Goal: Transaction & Acquisition: Purchase product/service

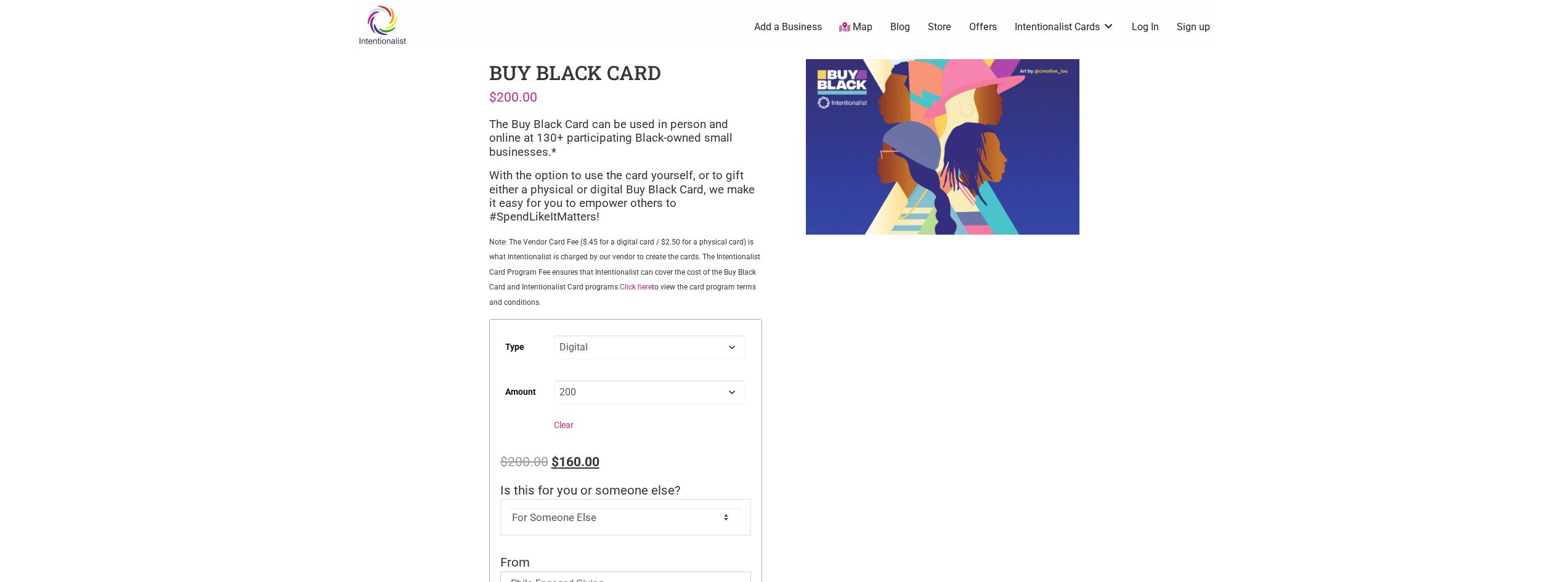
select select "Digital"
select select "200"
select select "For Someone Else"
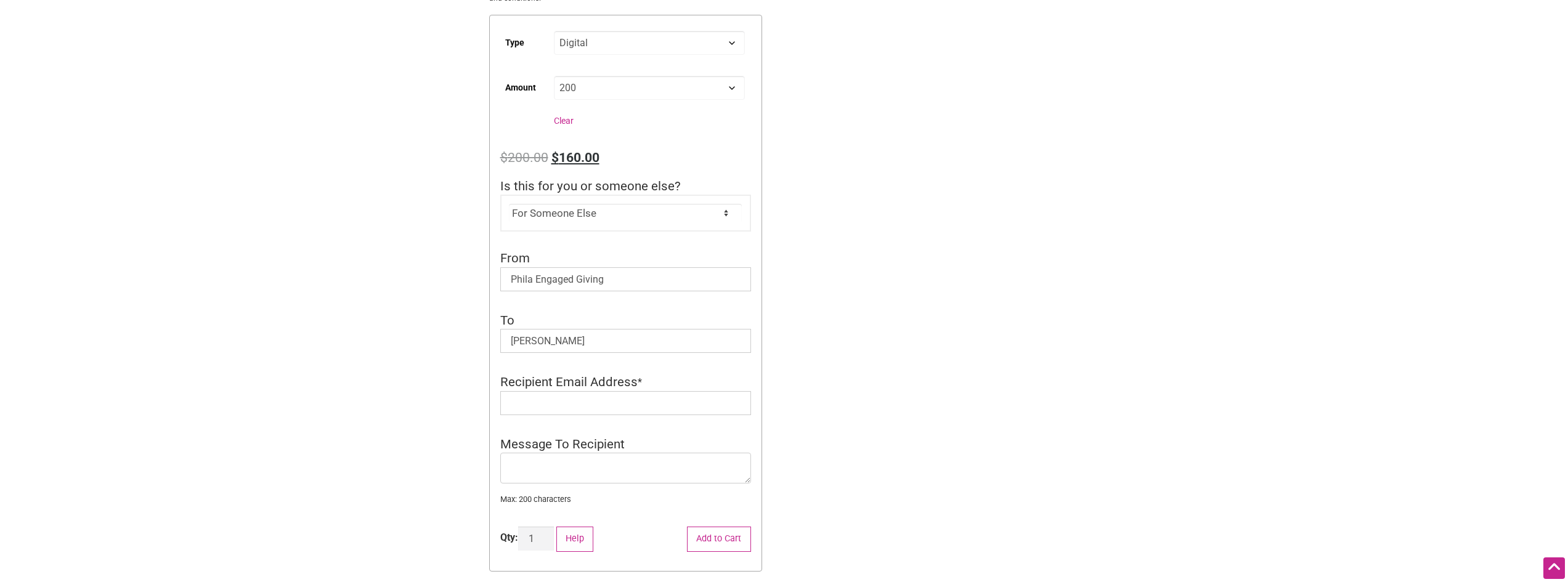
scroll to position [308, 0]
type input "[PERSON_NAME]"
click at [629, 405] on input "Recipient Email Address" at bounding box center [624, 399] width 250 height 24
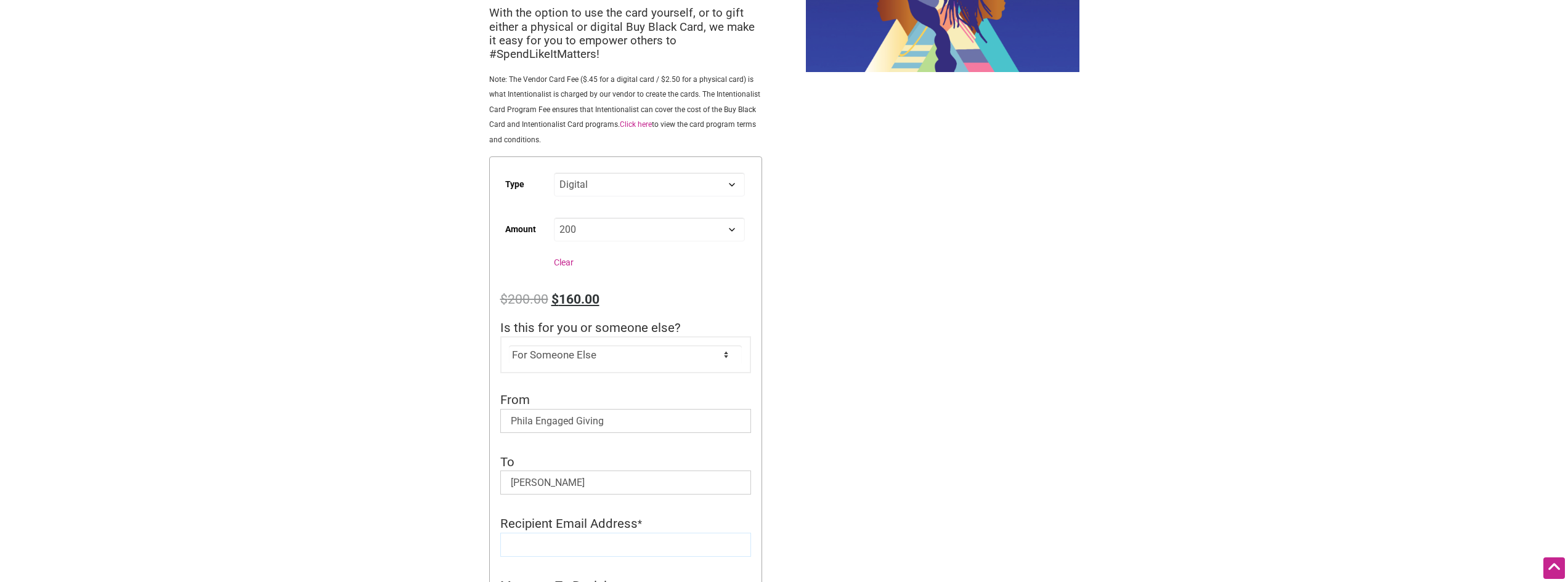
scroll to position [185, 0]
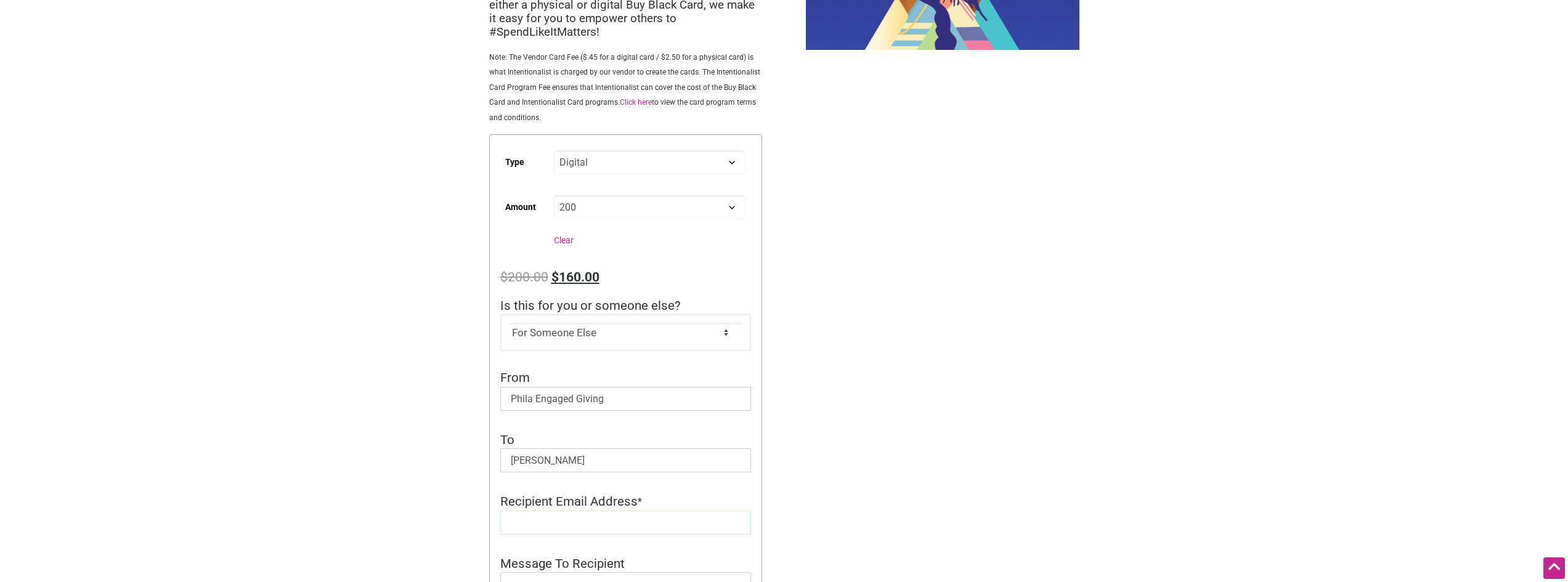
paste input "[EMAIL_ADDRESS][DOMAIN_NAME]"
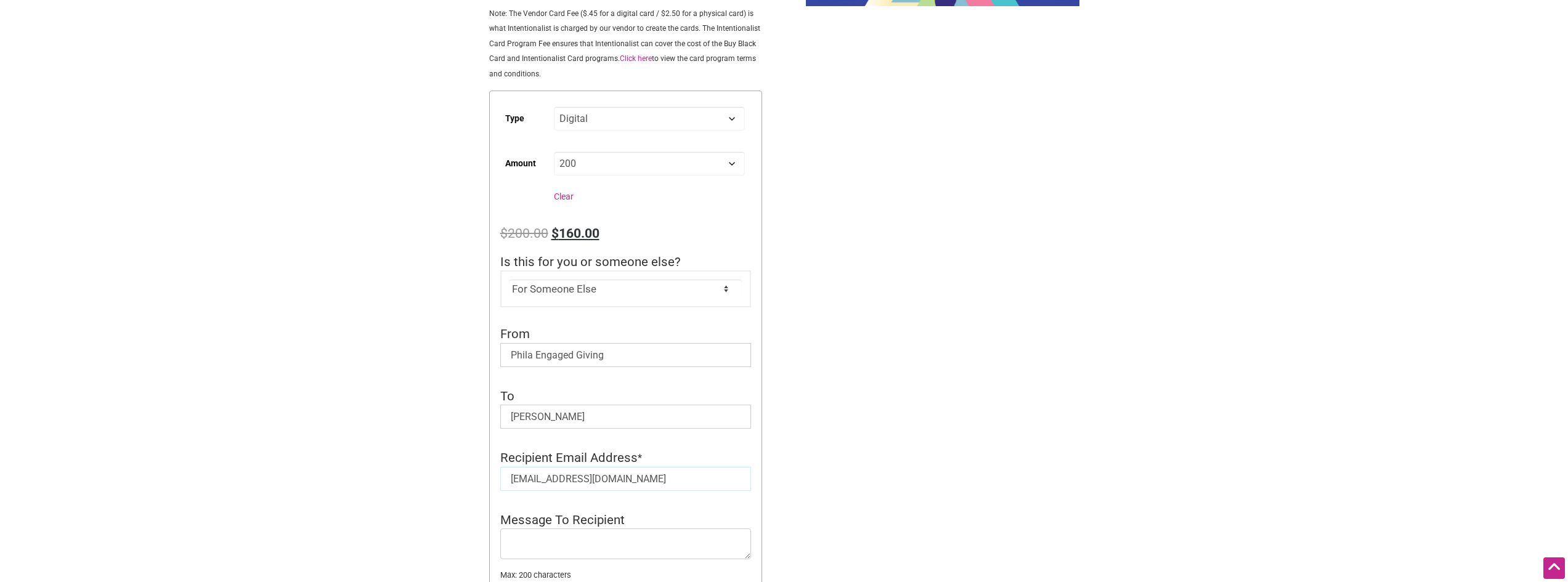
scroll to position [246, 0]
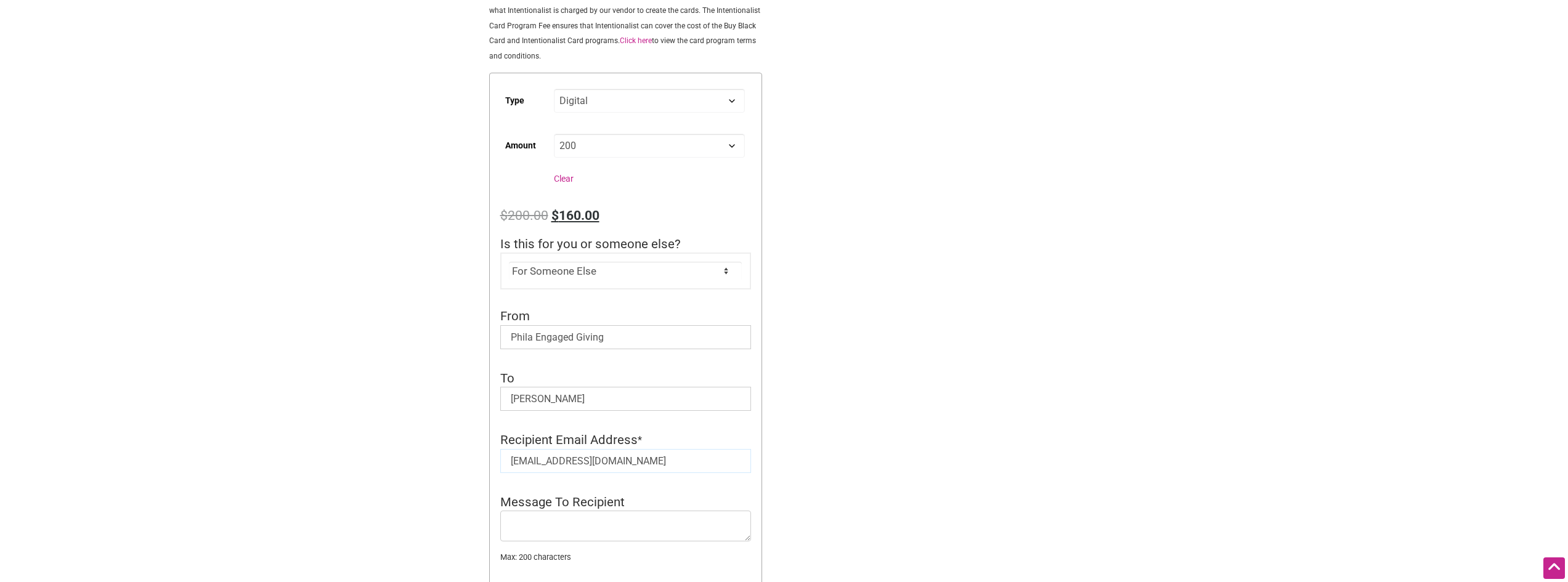
type input "[EMAIL_ADDRESS][DOMAIN_NAME]"
click at [577, 525] on textarea "Message To Recipient" at bounding box center [624, 525] width 250 height 30
paste textarea "using on something decadent for yourself (or a few things)! Look in your inbox …"
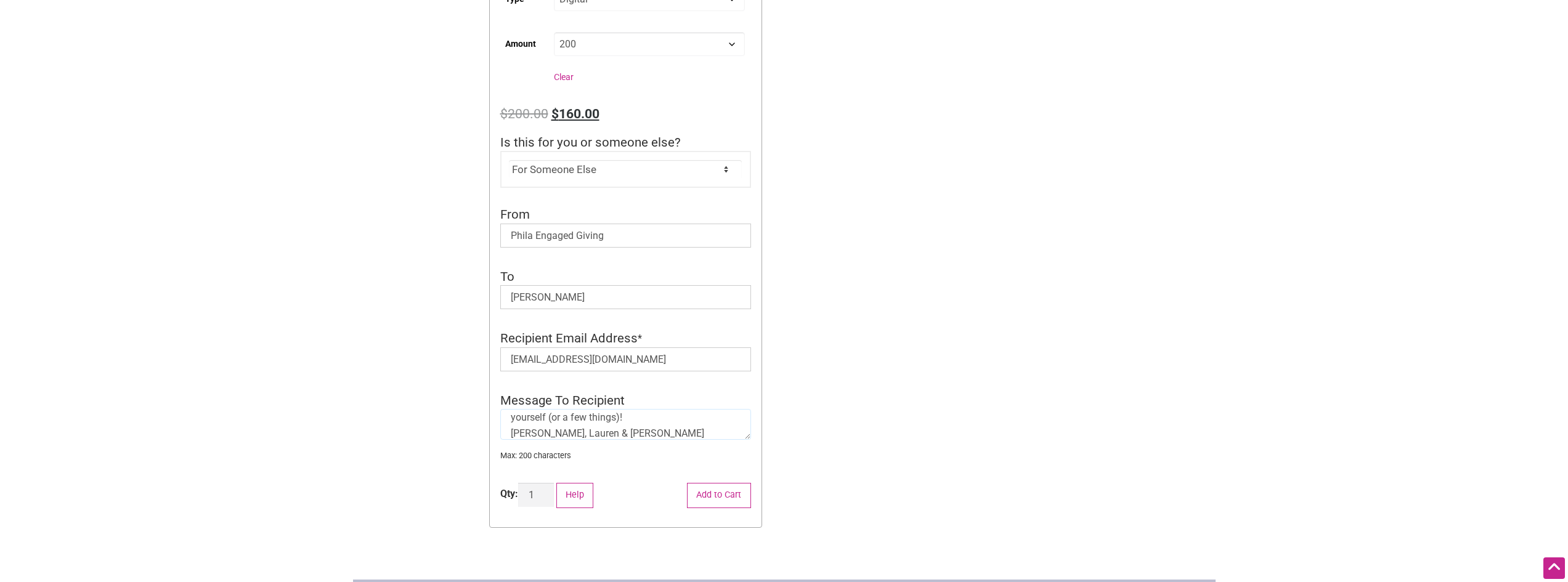
scroll to position [369, 0]
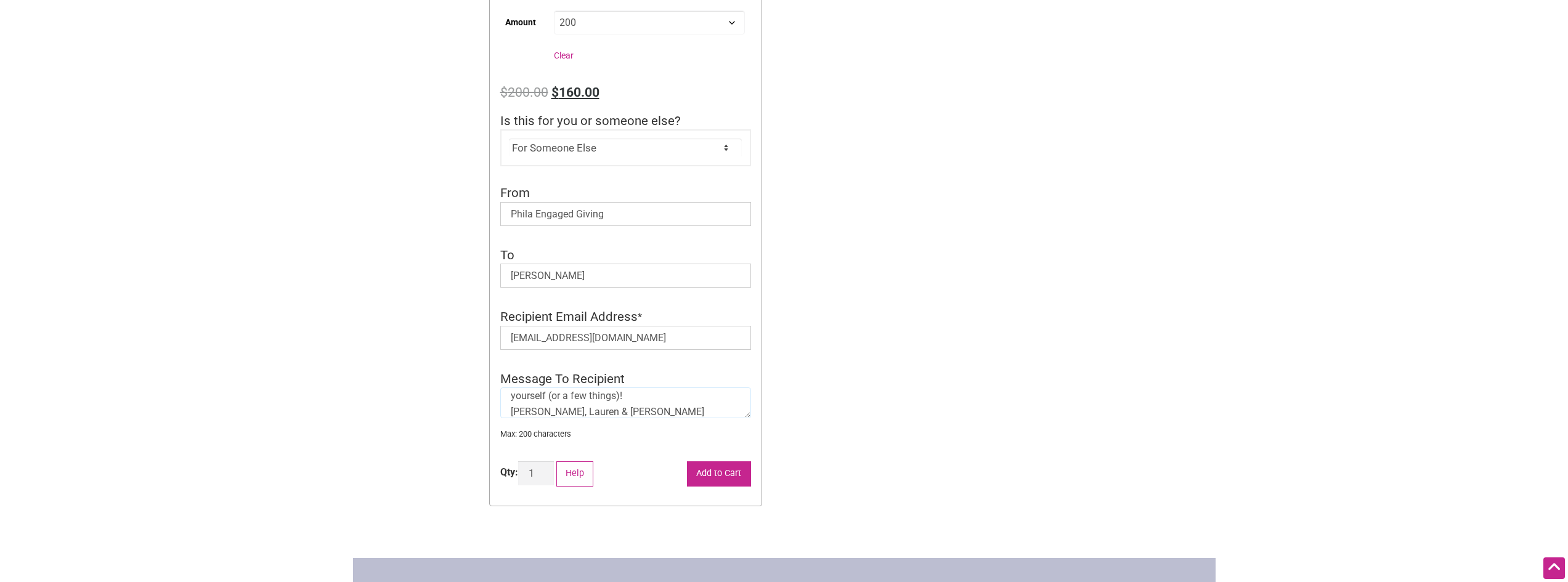
type textarea "A small token of our thanks for your many contributions to Phila these past few…"
click at [703, 480] on button "Add to Cart" at bounding box center [719, 474] width 64 height 26
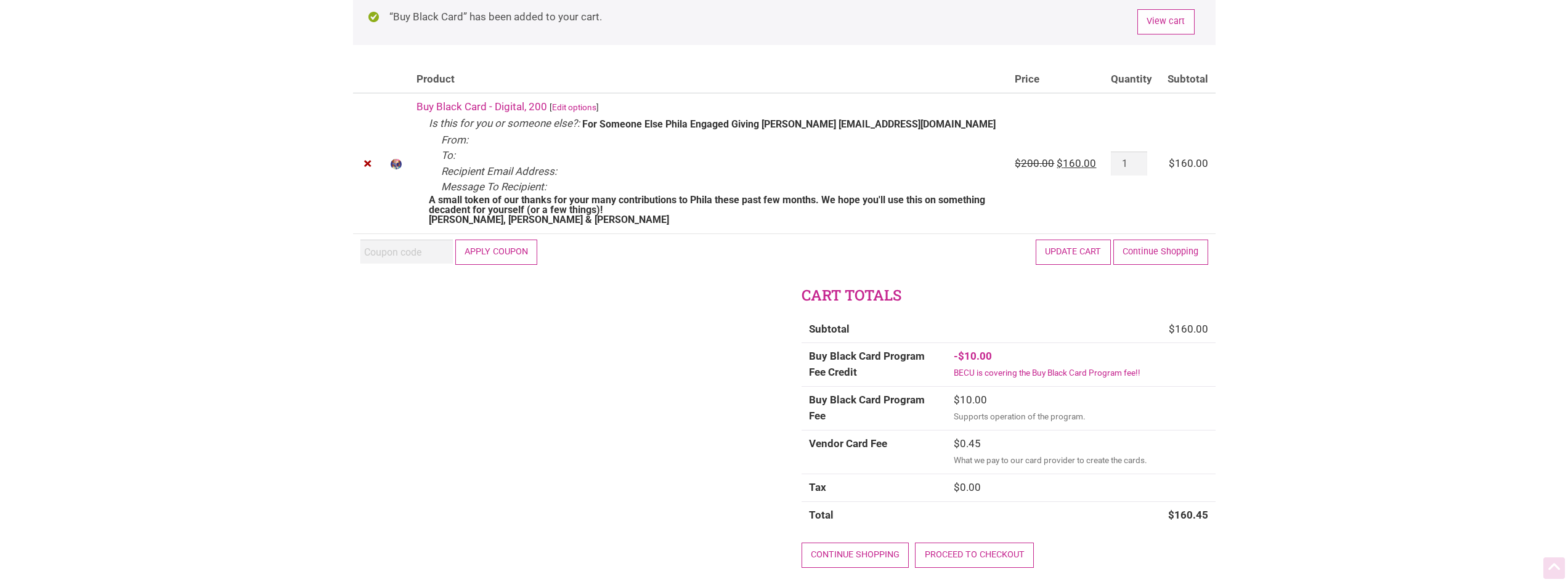
scroll to position [123, 0]
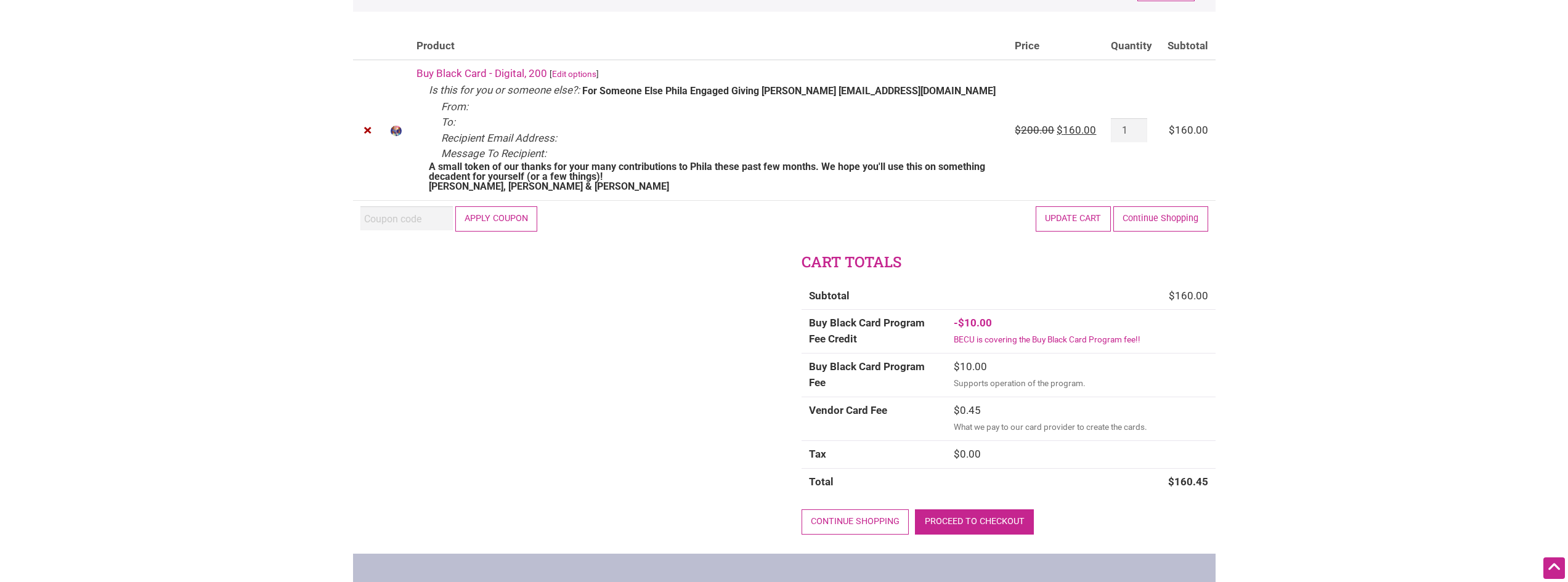
click at [983, 515] on link "Proceed to checkout" at bounding box center [974, 522] width 119 height 26
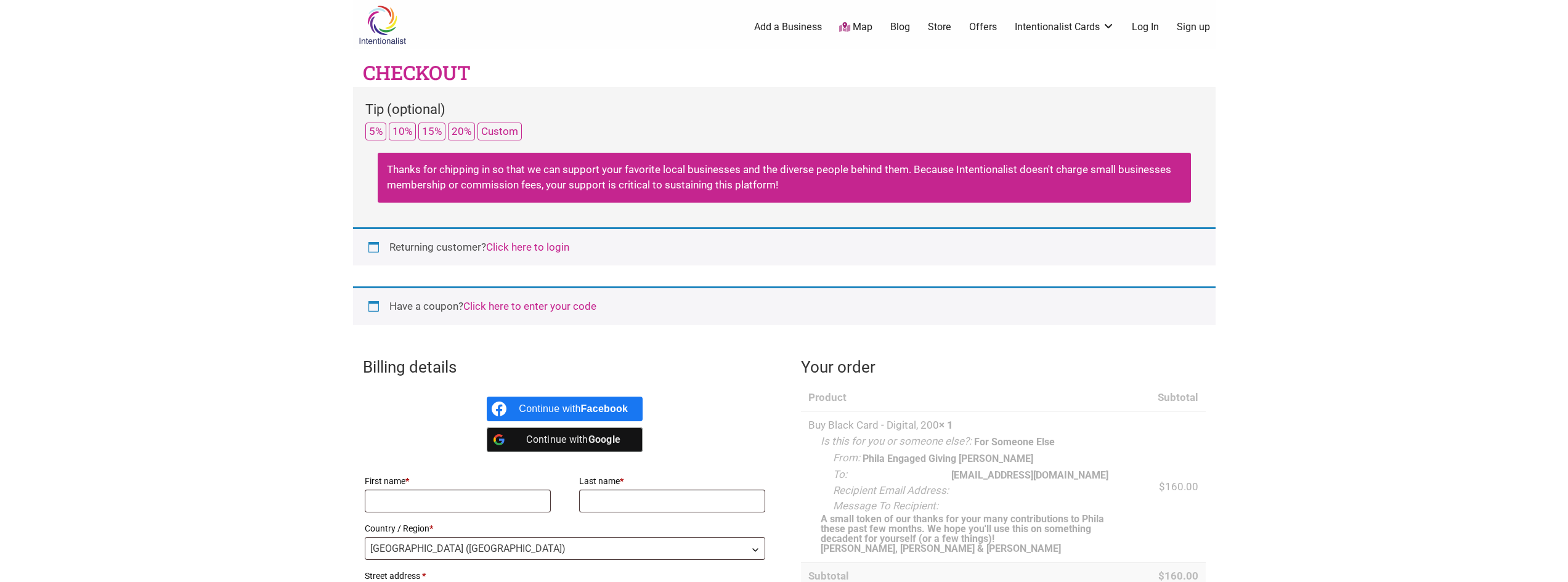
select select "WA"
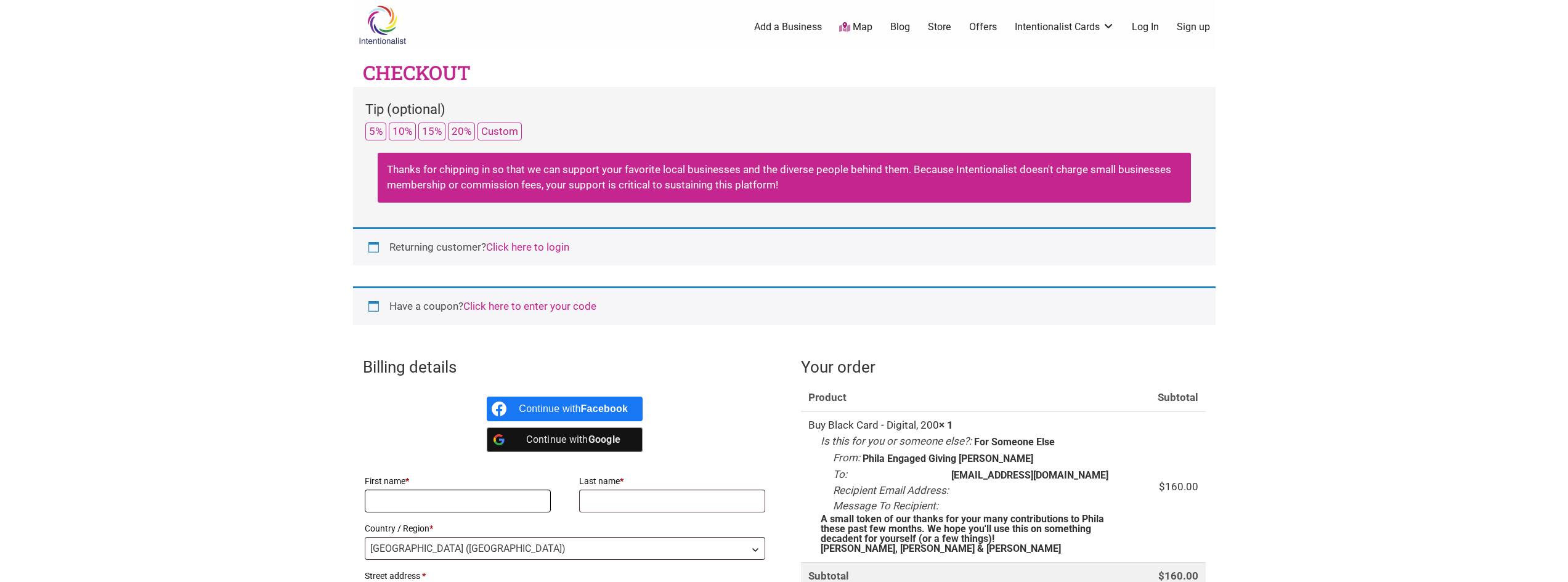
click at [461, 495] on input "First name *" at bounding box center [458, 501] width 187 height 23
type input "Sofia"
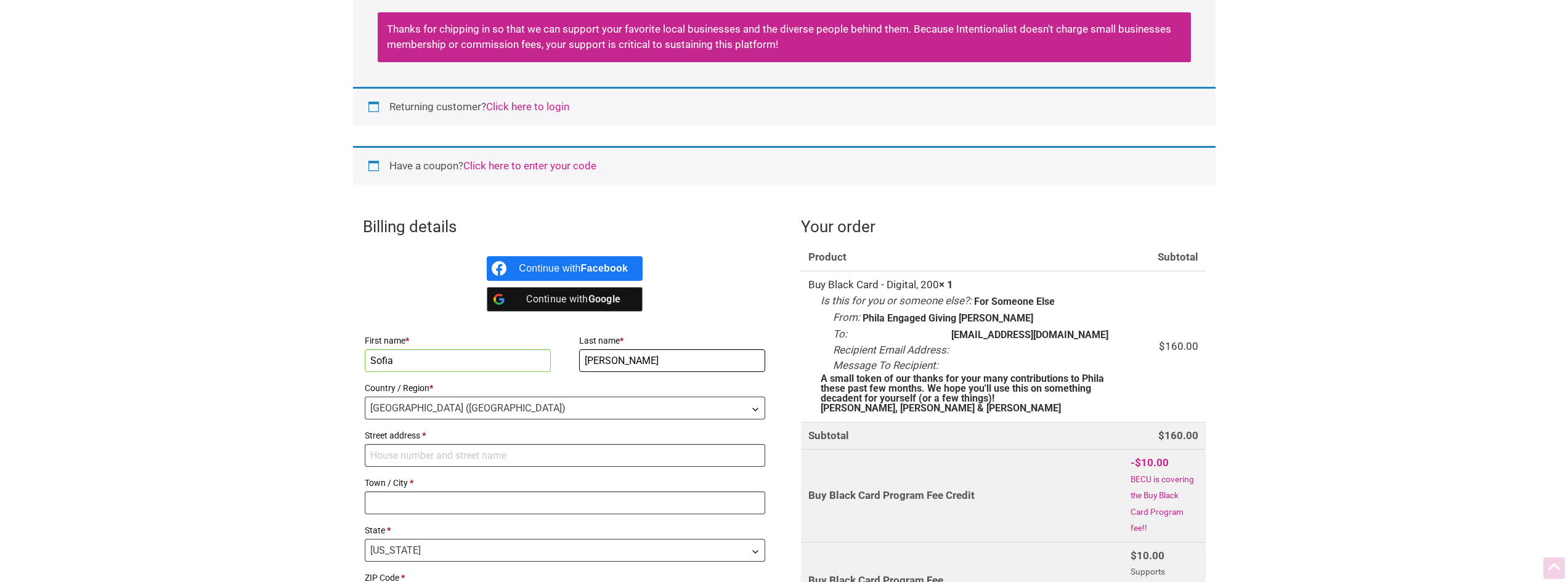
scroll to position [246, 0]
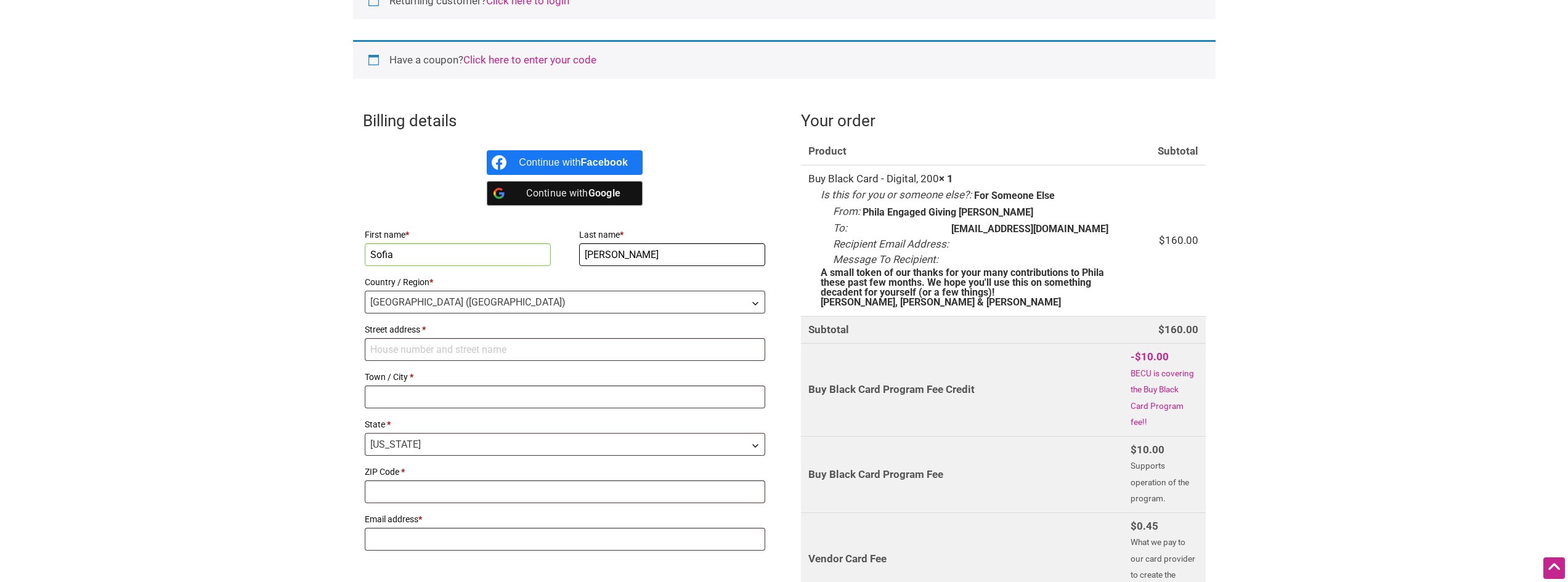
type input "Michelakis"
click at [380, 350] on input "Street address *" at bounding box center [565, 348] width 401 height 23
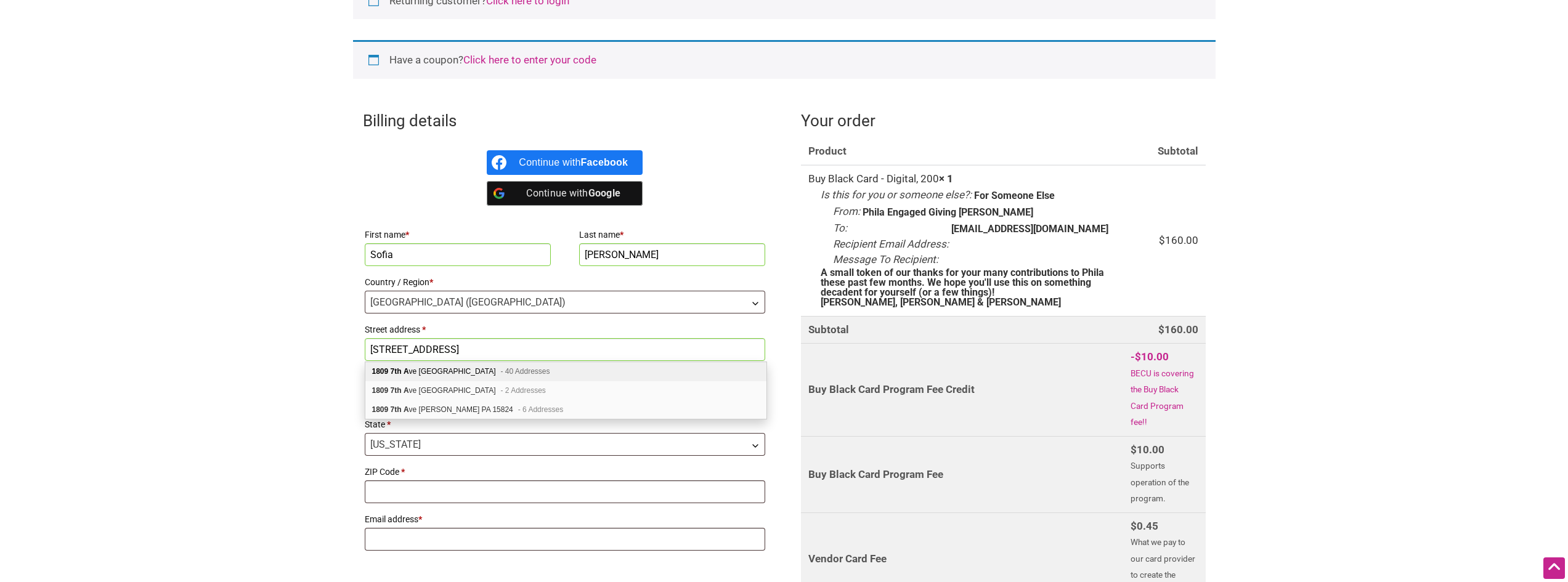
click at [388, 369] on b "1809" at bounding box center [380, 371] width 17 height 9
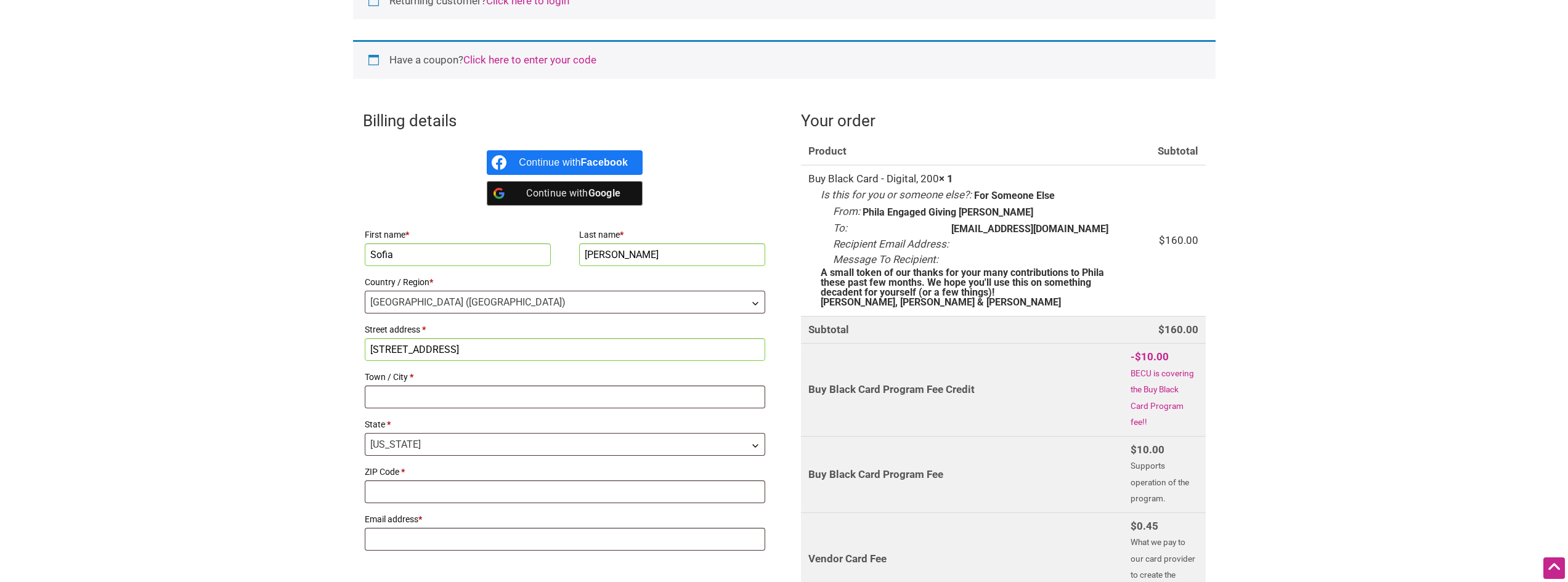
click at [308, 336] on html "× Menu 1 Add a Business Map Blog Store Offers Intentionalist Cards Buy Black Ca…" at bounding box center [784, 44] width 1568 height 582
click at [461, 350] on input "1809 7th Ave" at bounding box center [565, 348] width 401 height 23
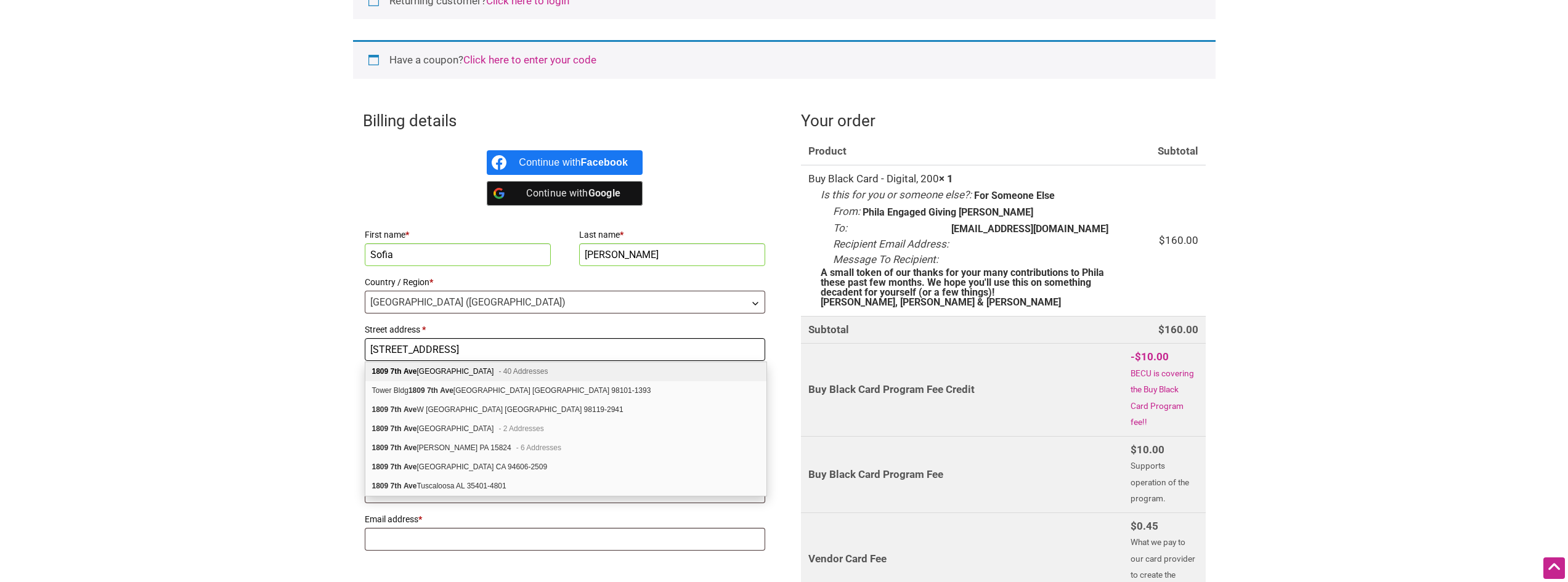
type input "1809 7th Ave, Suite 409"
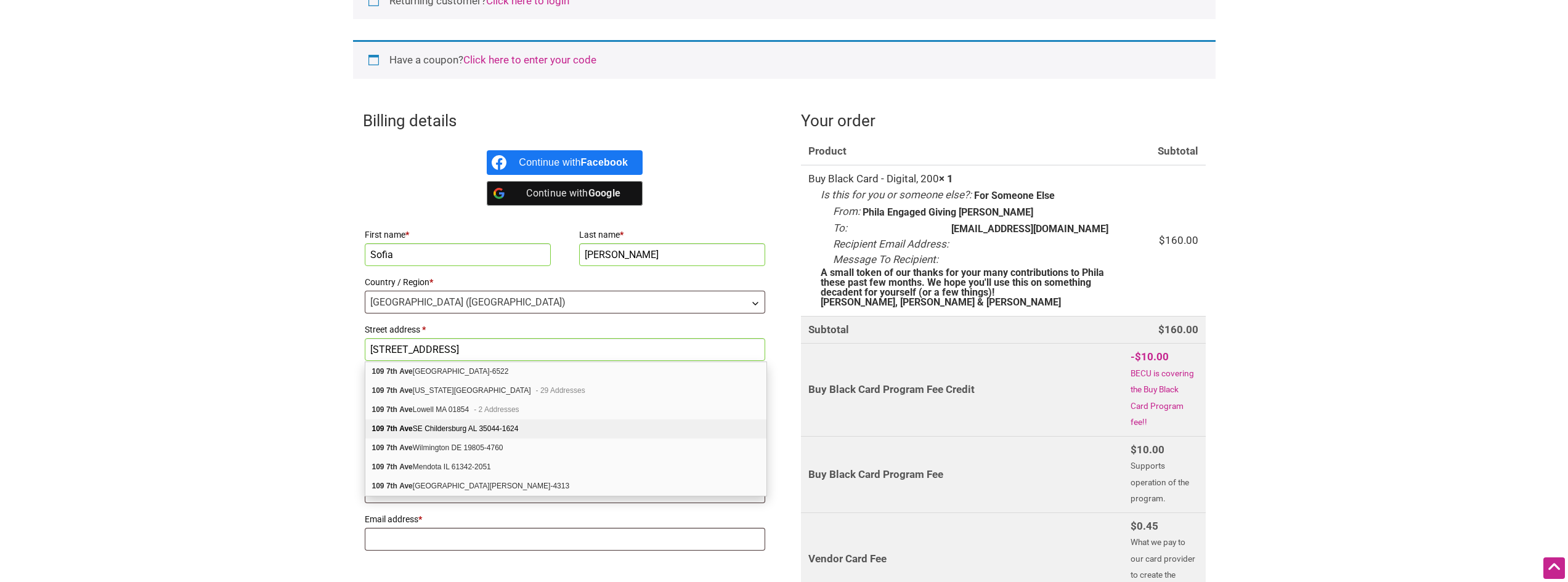
click at [282, 336] on html "× Menu 1 Add a Business Map Blog Store Offers Intentionalist Cards Buy Black Ca…" at bounding box center [784, 44] width 1568 height 582
click at [280, 336] on html "× Menu 1 Add a Business Map Blog Store Offers Intentionalist Cards Buy Black Ca…" at bounding box center [784, 44] width 1568 height 582
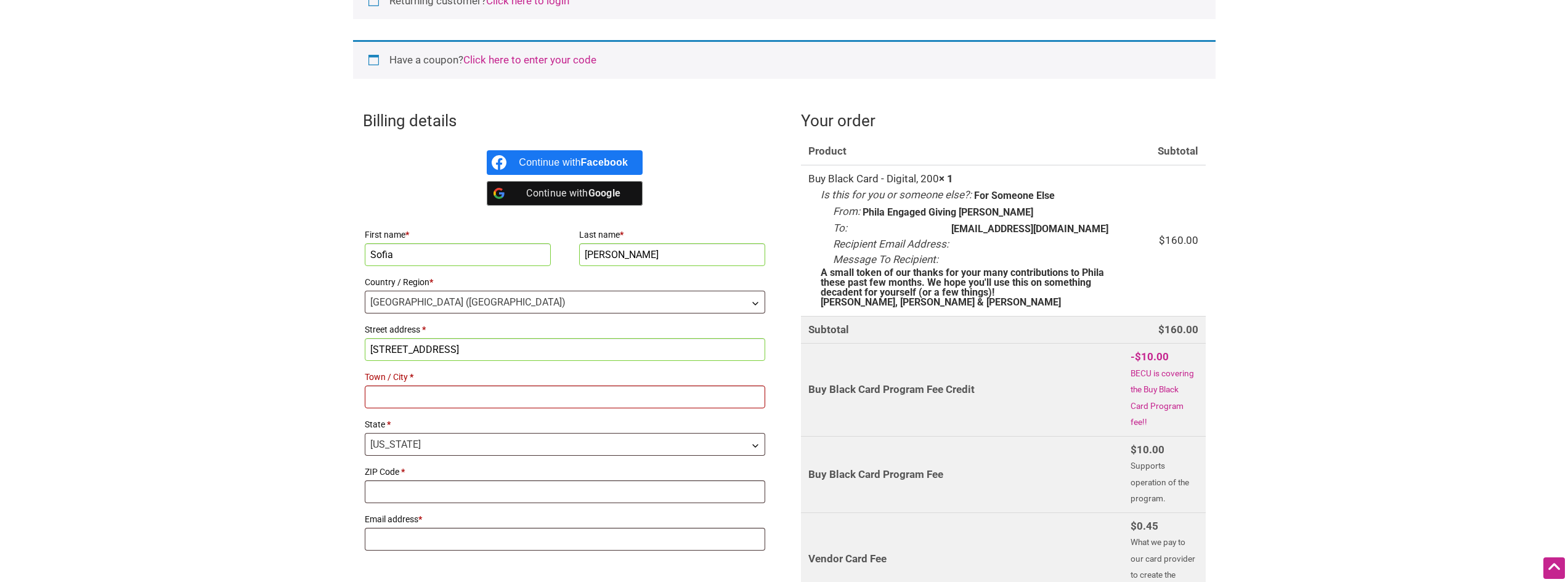
click at [381, 397] on input "Town / City *" at bounding box center [565, 397] width 401 height 23
type input "s"
type input "Seattle"
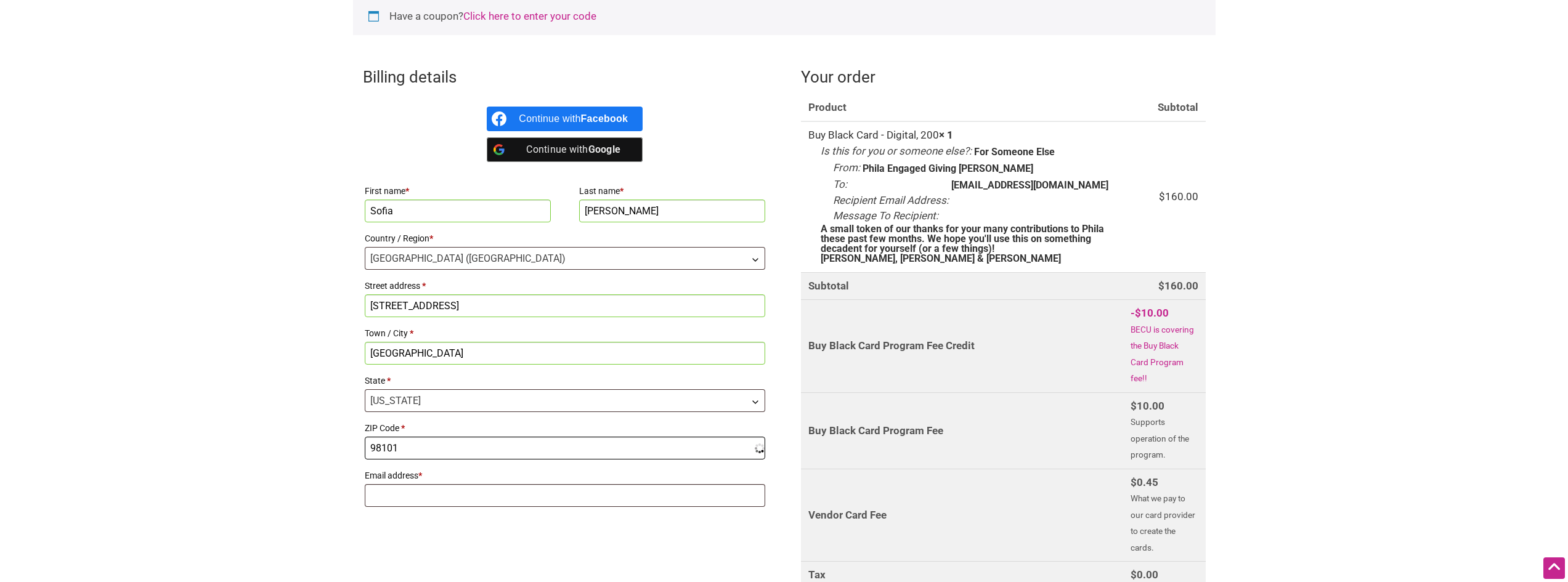
scroll to position [308, 0]
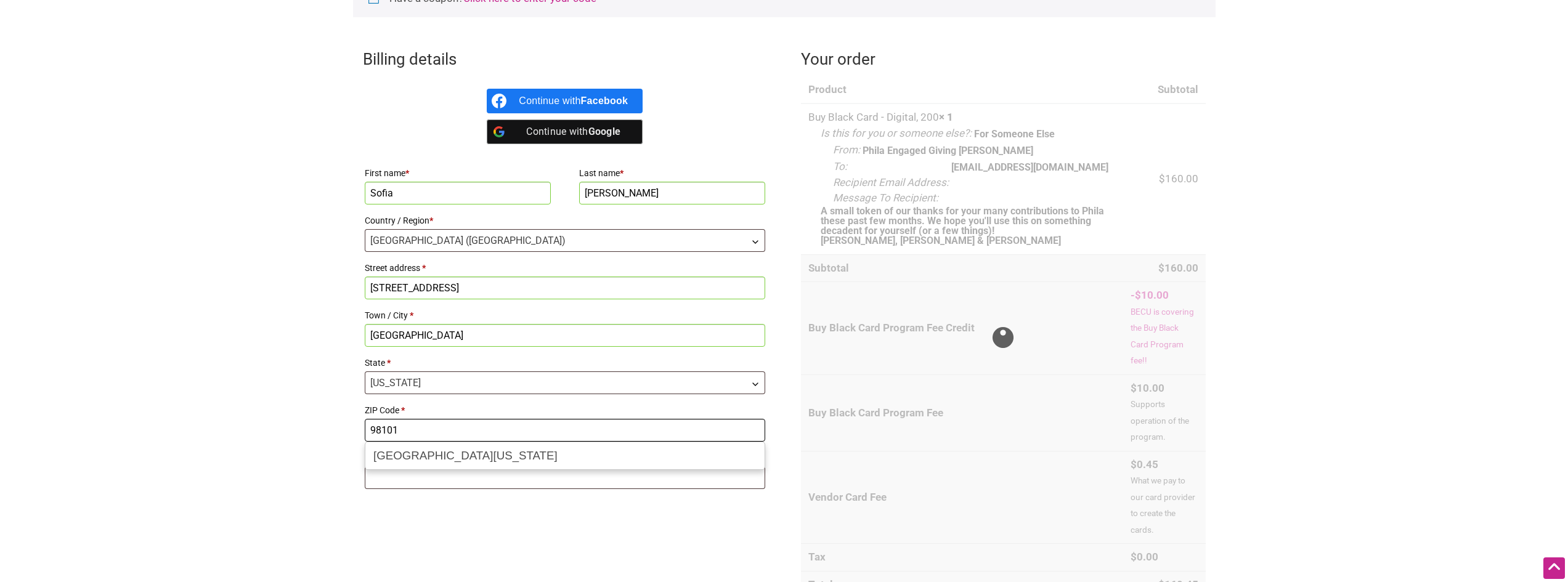
type input "98101"
click at [388, 473] on input "Email address *" at bounding box center [565, 477] width 401 height 23
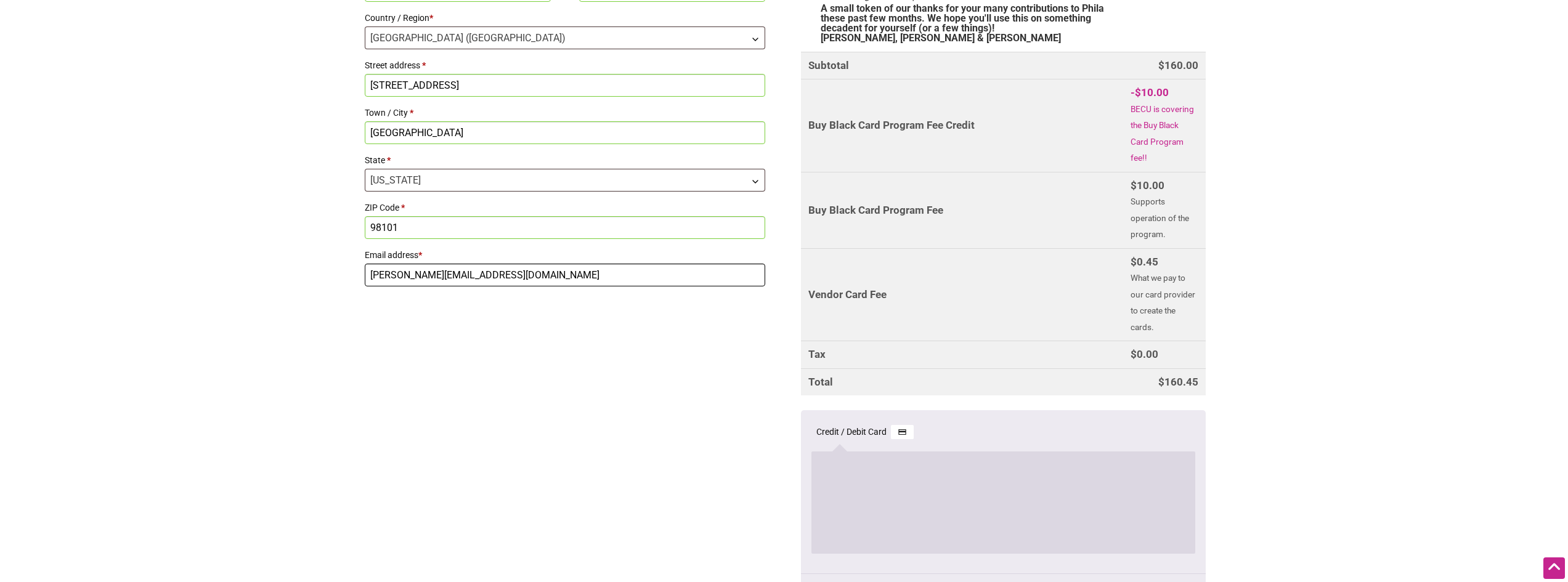
scroll to position [555, 0]
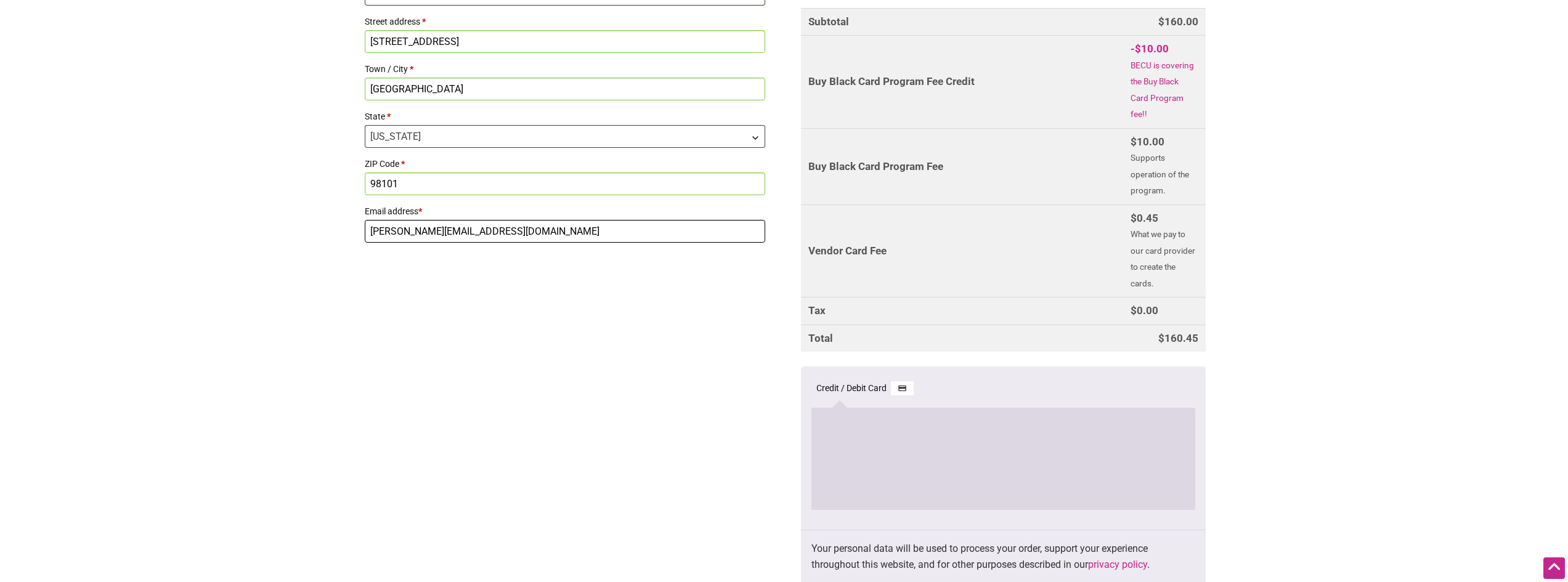
type input "sofia@philagiving.com"
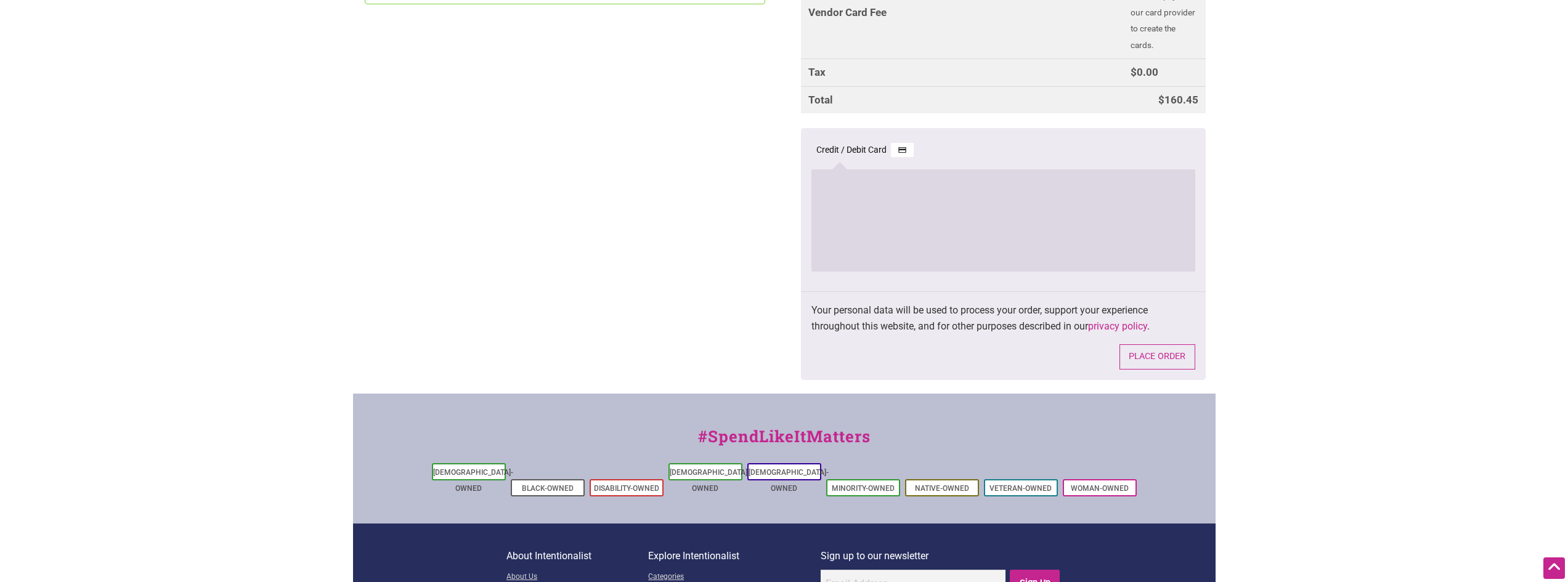
scroll to position [862, 0]
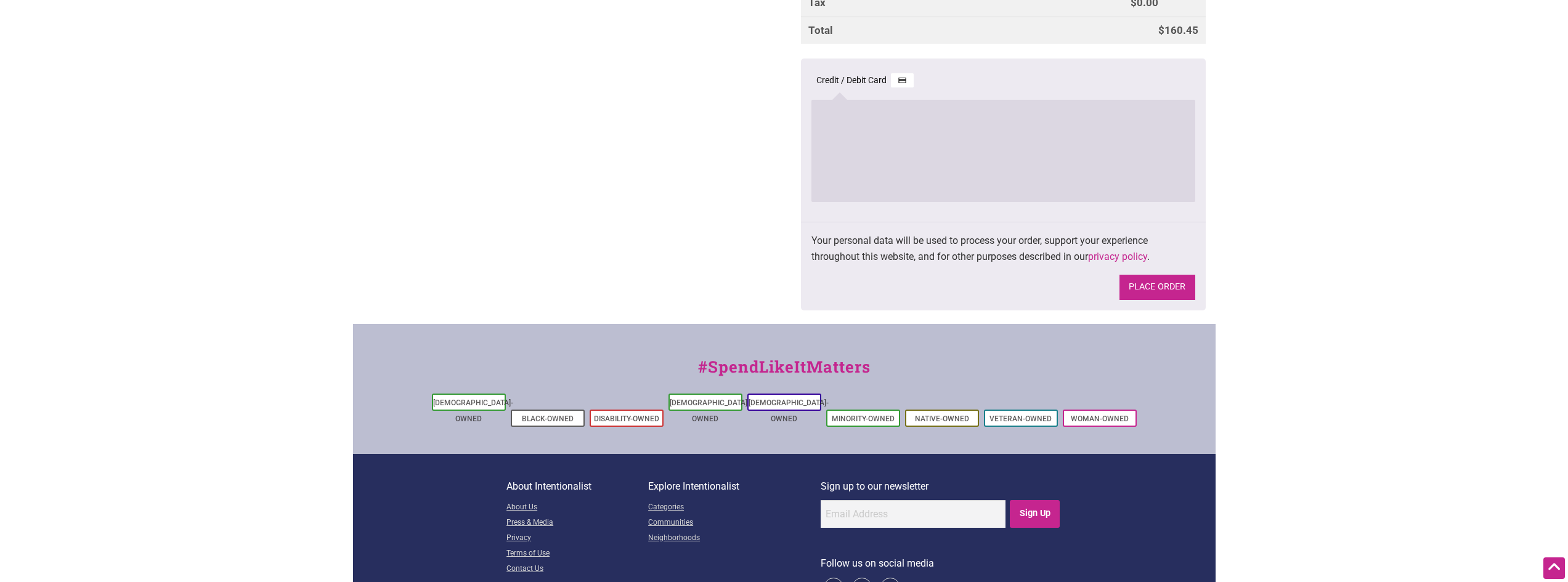
click at [1173, 300] on button "Place order" at bounding box center [1157, 288] width 76 height 26
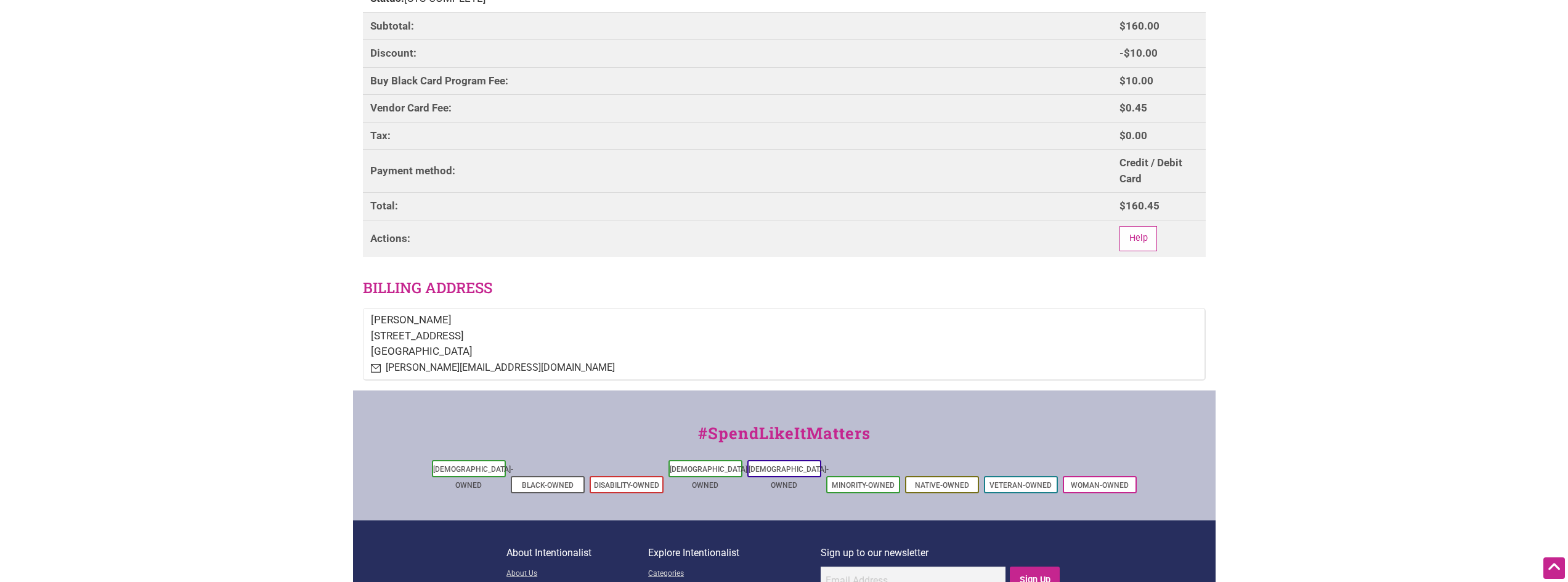
scroll to position [308, 0]
